Goal: Find contact information: Find contact information

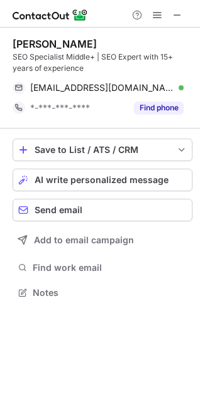
scroll to position [284, 200]
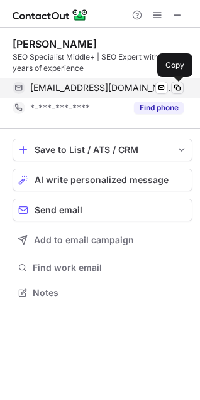
click at [177, 87] on span at bounding box center [177, 88] width 10 height 10
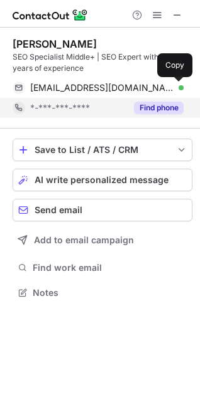
click at [157, 109] on button "Find phone" at bounding box center [159, 108] width 50 height 13
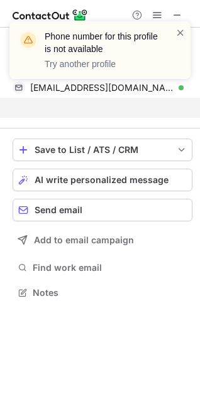
scroll to position [264, 200]
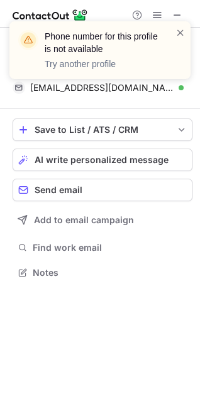
click at [173, 18] on div "Phone number for this profile is not available Try another profile" at bounding box center [99, 55] width 201 height 93
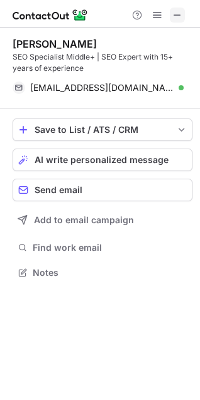
click at [173, 15] on span at bounding box center [177, 15] width 10 height 10
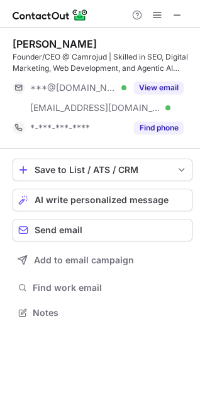
scroll to position [304, 200]
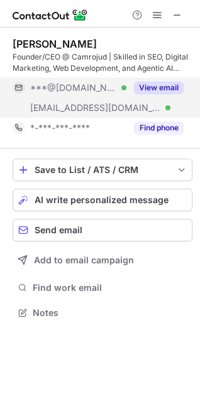
click at [171, 85] on button "View email" at bounding box center [159, 88] width 50 height 13
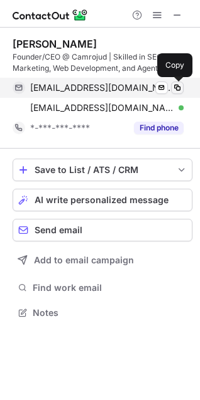
click at [177, 87] on span at bounding box center [177, 88] width 10 height 10
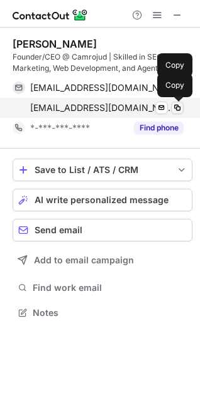
click at [178, 107] on span at bounding box center [177, 108] width 10 height 10
